Goal: Find specific page/section: Find specific page/section

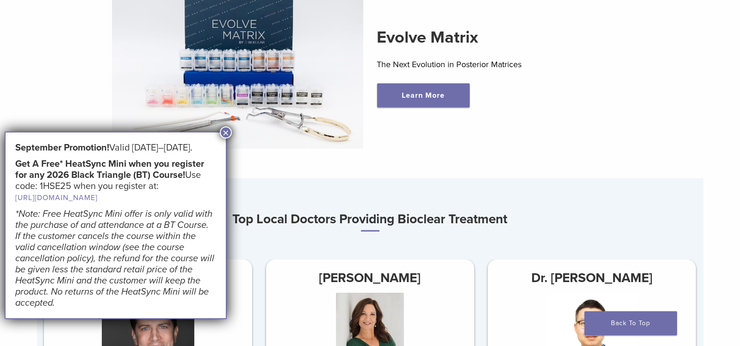
scroll to position [370, 0]
click at [226, 130] on button "×" at bounding box center [226, 132] width 12 height 12
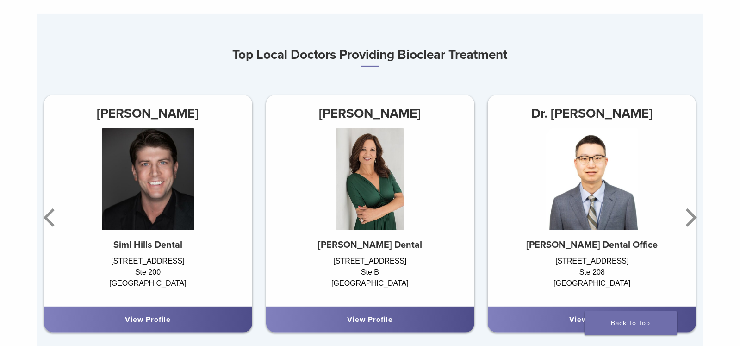
scroll to position [556, 0]
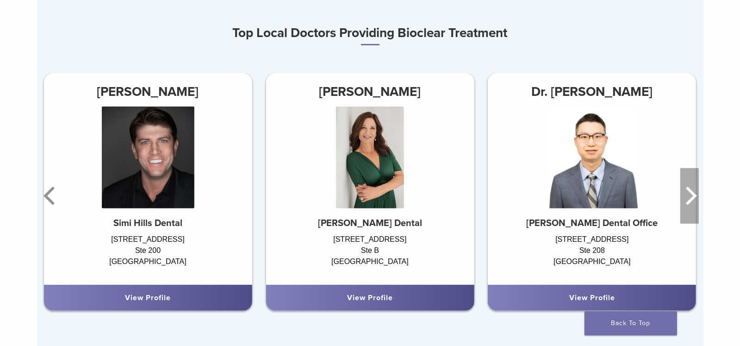
click at [691, 196] on icon "Next" at bounding box center [690, 196] width 19 height 56
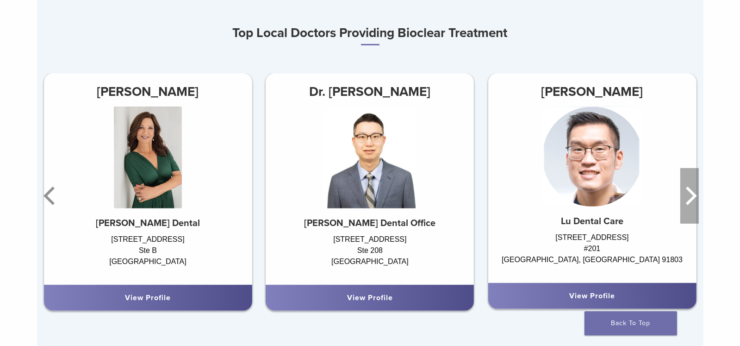
click at [691, 196] on icon "Next" at bounding box center [690, 196] width 19 height 56
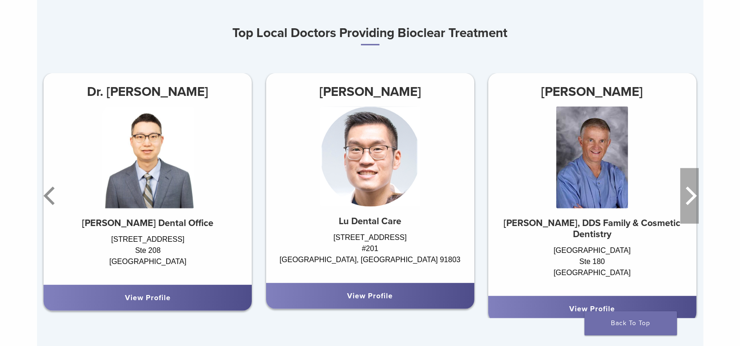
click at [690, 196] on icon "Next" at bounding box center [690, 196] width 19 height 56
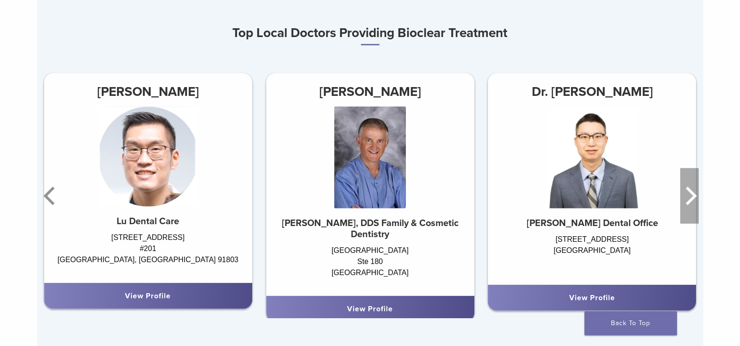
click at [689, 196] on icon "Next" at bounding box center [690, 196] width 19 height 56
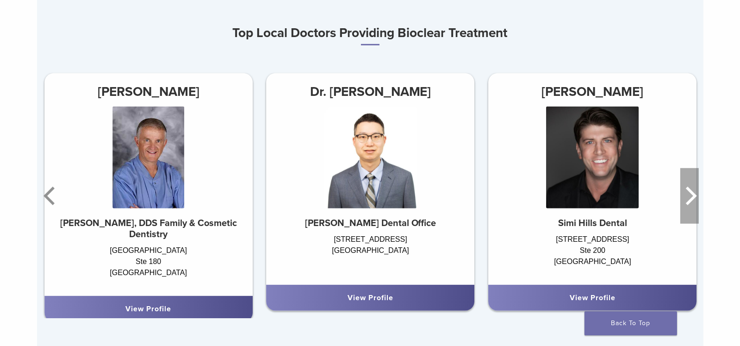
click at [689, 196] on icon "Next" at bounding box center [690, 196] width 19 height 56
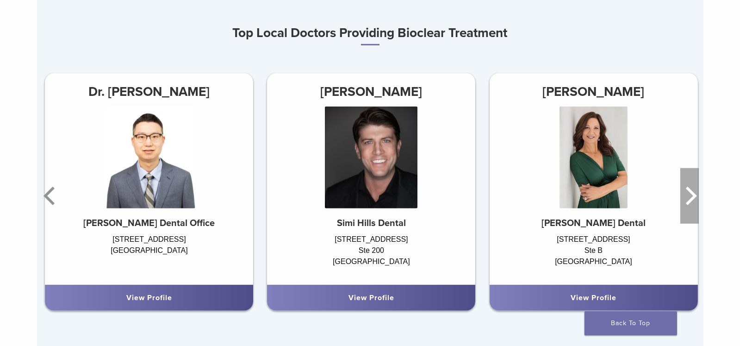
click at [689, 196] on icon "Next" at bounding box center [690, 196] width 19 height 56
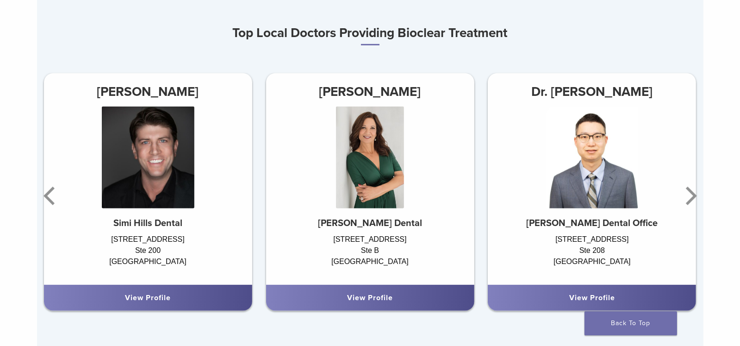
click at [407, 297] on div "View Profile" at bounding box center [370, 297] width 194 height 11
click at [376, 301] on link "View Profile" at bounding box center [370, 297] width 46 height 9
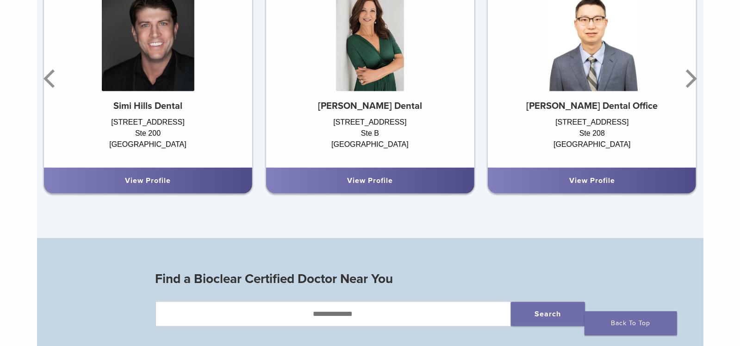
scroll to position [787, 0]
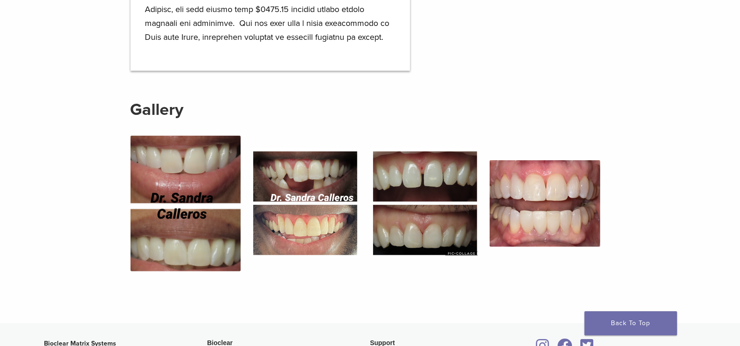
scroll to position [1250, 0]
click at [202, 232] on img at bounding box center [186, 204] width 110 height 136
click at [418, 221] on img at bounding box center [425, 203] width 110 height 110
click at [413, 179] on img at bounding box center [425, 203] width 110 height 110
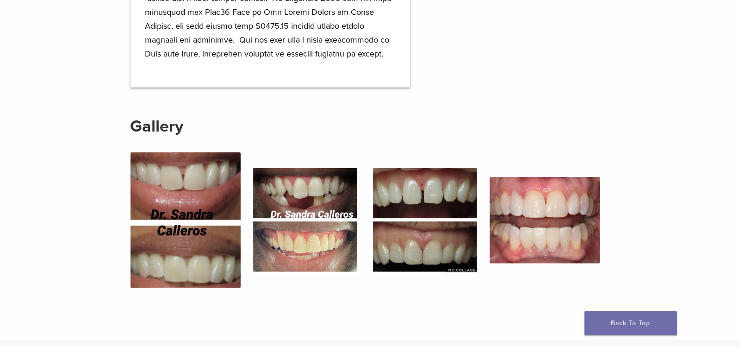
scroll to position [1111, 0]
